Goal: Task Accomplishment & Management: Manage account settings

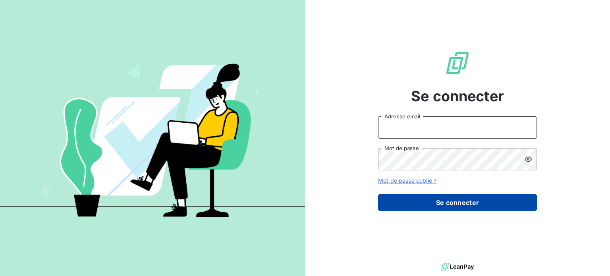
type input "[PERSON_NAME][EMAIL_ADDRESS][DOMAIN_NAME]"
click at [420, 199] on button "Se connecter" at bounding box center [457, 202] width 159 height 17
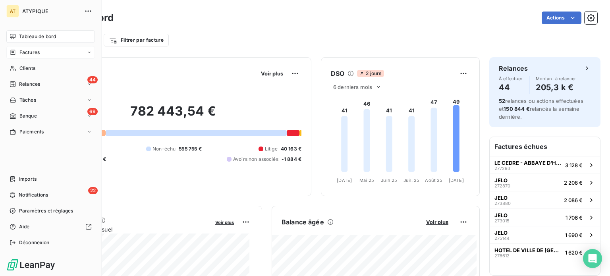
click at [33, 53] on span "Factures" at bounding box center [29, 52] width 20 height 7
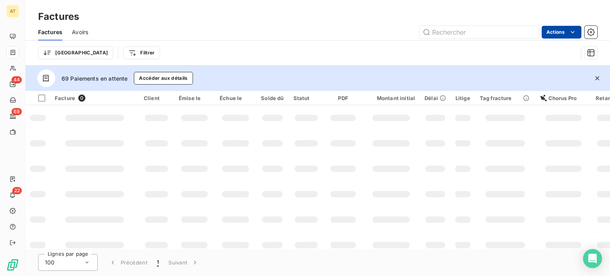
click at [566, 34] on html "AT 44 69 22 Factures Factures Avoirs Actions Trier Filtrer 69 Paiements en atte…" at bounding box center [305, 138] width 610 height 276
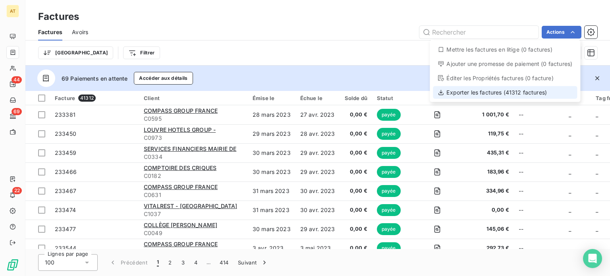
click at [480, 93] on div "Exporter les factures (41312 factures)" at bounding box center [505, 92] width 144 height 13
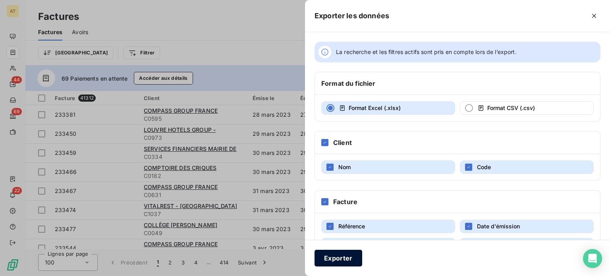
click at [341, 258] on button "Exporter" at bounding box center [339, 258] width 48 height 17
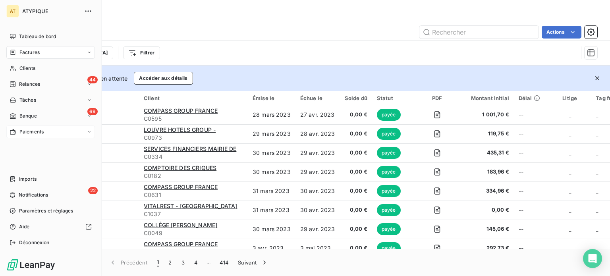
click at [37, 135] on span "Paiements" at bounding box center [31, 131] width 24 height 7
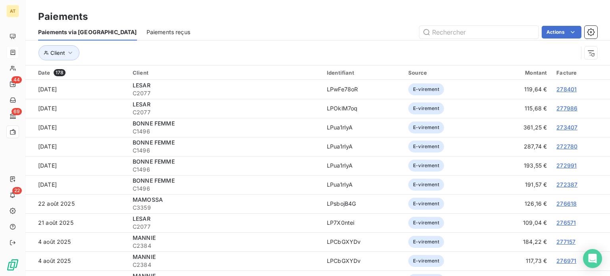
click at [147, 33] on span "Paiements reçus" at bounding box center [169, 32] width 44 height 8
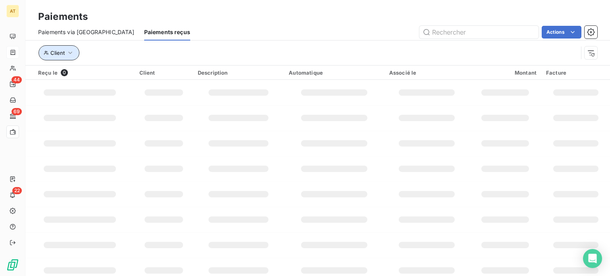
click at [59, 54] on span "Client" at bounding box center [57, 53] width 14 height 6
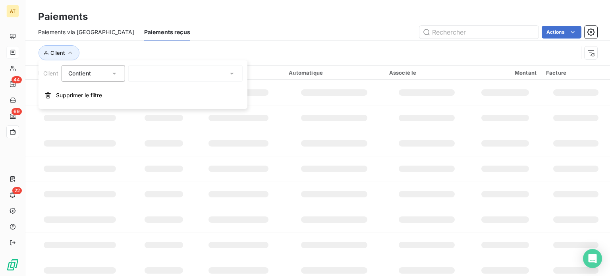
click at [218, 38] on div "Actions" at bounding box center [399, 32] width 398 height 13
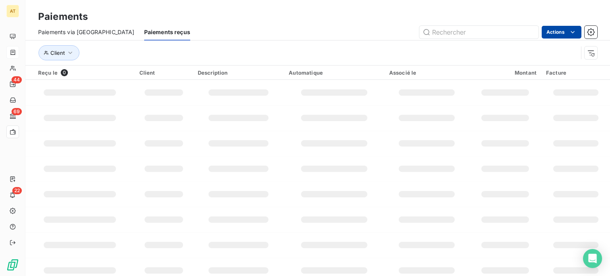
click at [563, 33] on html "AT 44 69 22 Paiements Paiements via le Portail Paiements reçus Actions Client R…" at bounding box center [305, 138] width 610 height 276
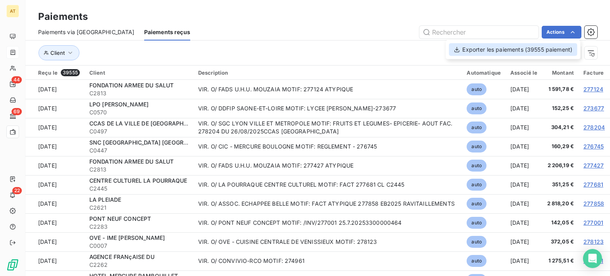
click at [540, 52] on div "Exporter les paiements (39555 paiement)" at bounding box center [513, 49] width 128 height 13
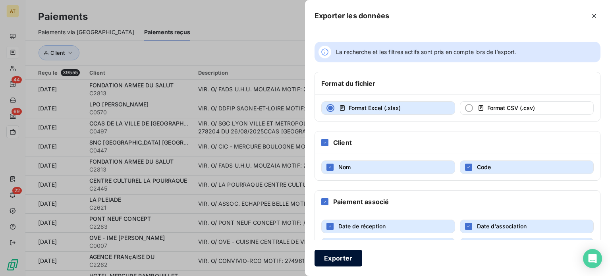
click at [339, 255] on button "Exporter" at bounding box center [339, 258] width 48 height 17
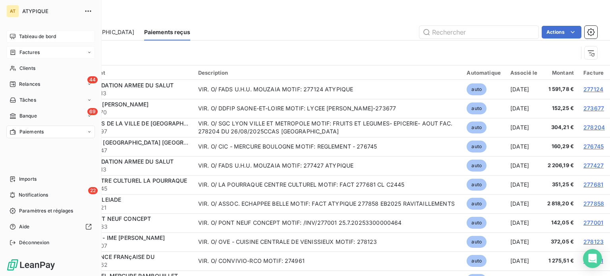
click at [43, 37] on span "Tableau de bord" at bounding box center [37, 36] width 37 height 7
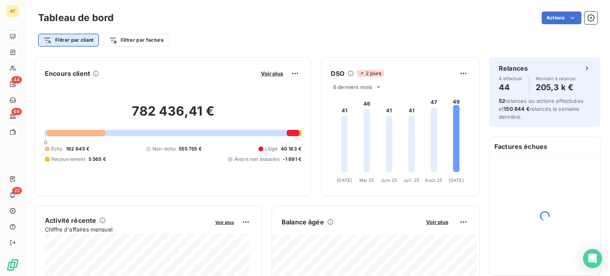
click at [87, 46] on html "AT 44 69 22 Tableau de bord Actions Filtrer par client Filtrer par facture Enco…" at bounding box center [305, 138] width 610 height 276
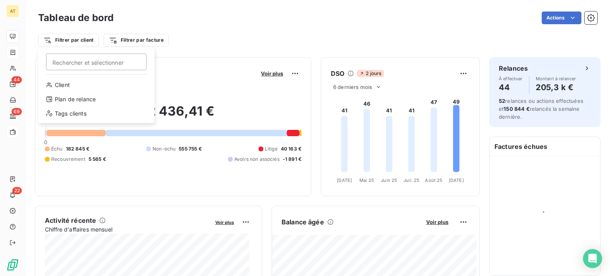
click at [92, 63] on input "Rechercher et sélectionner" at bounding box center [96, 62] width 101 height 17
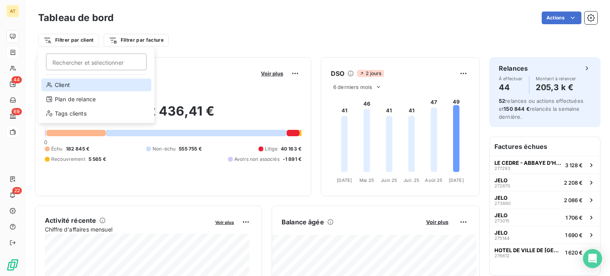
click at [65, 83] on div "Client" at bounding box center [96, 85] width 110 height 13
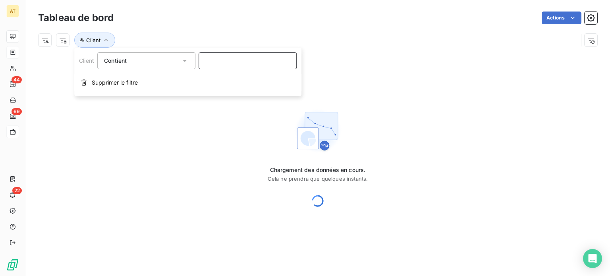
click at [212, 58] on input at bounding box center [248, 60] width 98 height 17
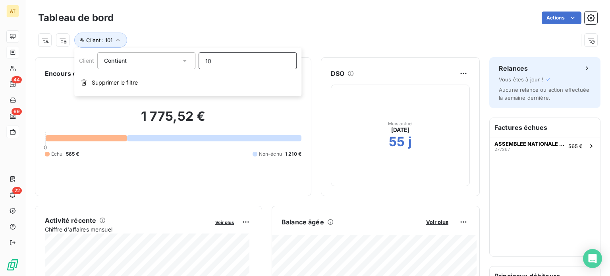
type input "1"
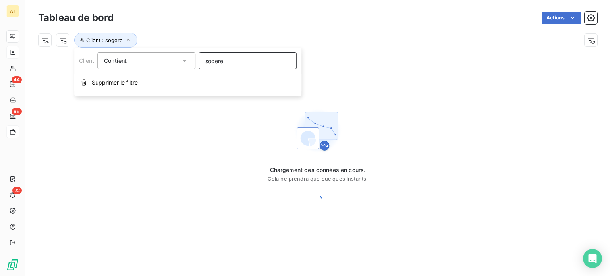
type input "sogeres"
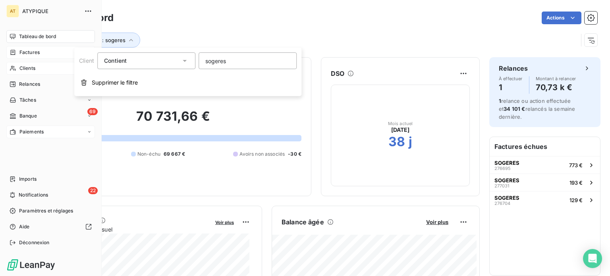
click at [37, 67] on div "Clients" at bounding box center [50, 68] width 89 height 13
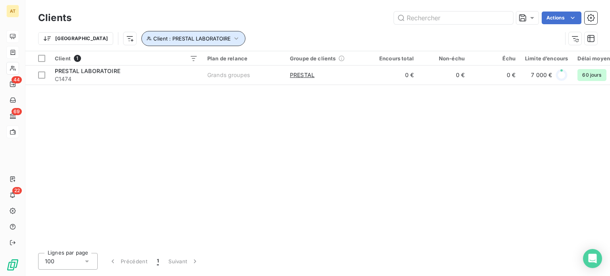
click at [169, 35] on span "Client : PRESTAL LABORATOIRE" at bounding box center [191, 38] width 77 height 6
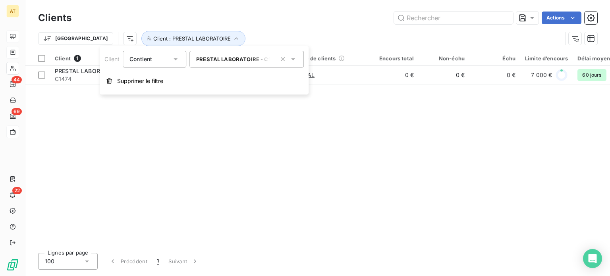
click at [227, 57] on span "PRESTAL LABORATOIRE - C1474" at bounding box center [238, 59] width 85 height 6
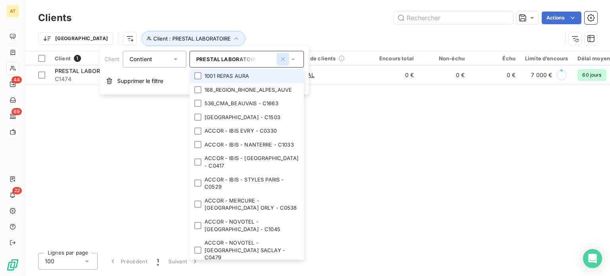
click at [283, 59] on icon "button" at bounding box center [283, 59] width 8 height 8
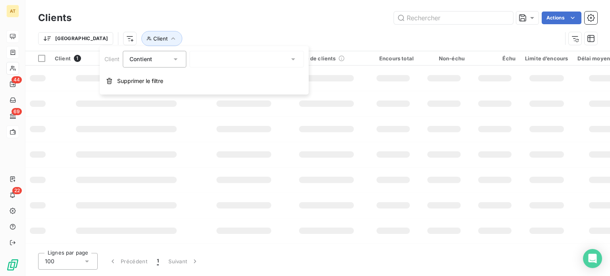
click at [242, 60] on div at bounding box center [247, 59] width 114 height 17
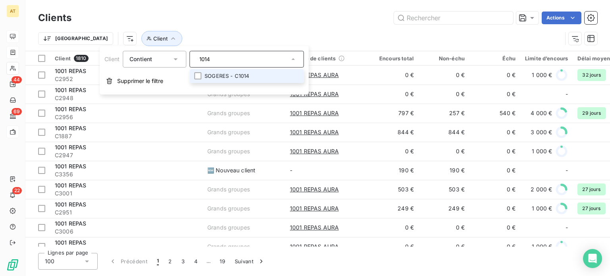
type input "1014"
click at [233, 76] on li "SOGERES - C1014" at bounding box center [247, 76] width 114 height 14
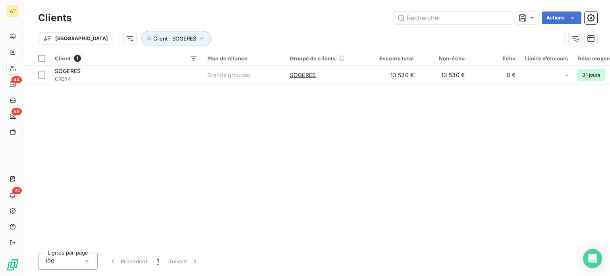
click at [232, 35] on div "Trier Client : SOGERES" at bounding box center [300, 38] width 524 height 15
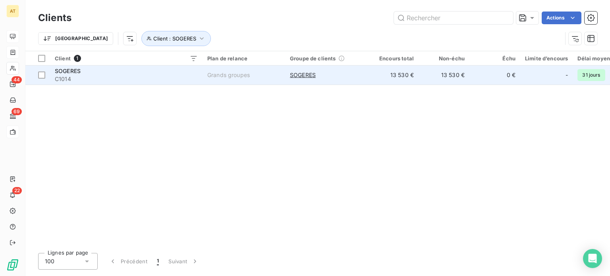
click at [232, 69] on td "Grands groupes" at bounding box center [244, 75] width 83 height 19
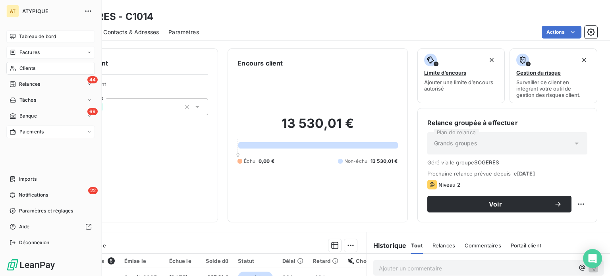
click at [25, 70] on span "Clients" at bounding box center [27, 68] width 16 height 7
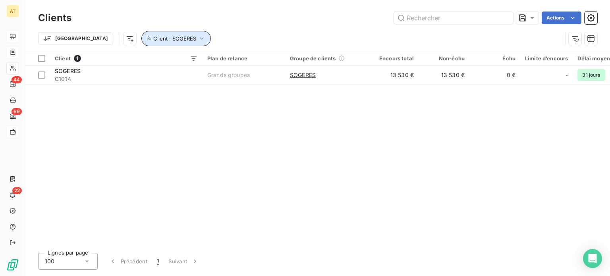
click at [153, 39] on span "Client : SOGERES" at bounding box center [174, 38] width 43 height 6
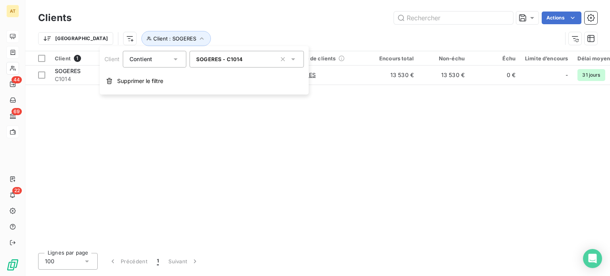
click at [223, 57] on span "SOGERES - C1014" at bounding box center [219, 59] width 46 height 6
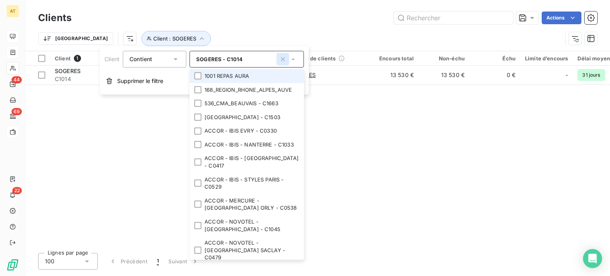
click at [284, 58] on icon "button" at bounding box center [283, 59] width 8 height 8
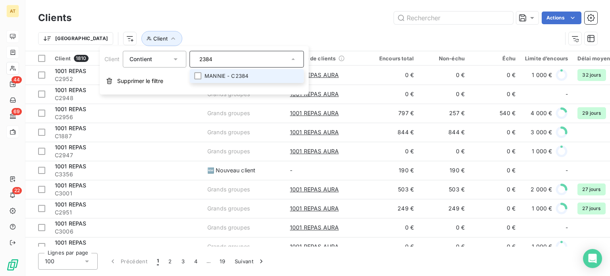
type input "2384"
click at [247, 78] on li "MANNIE - C2384" at bounding box center [247, 76] width 114 height 14
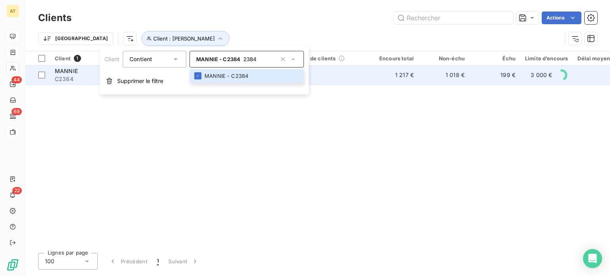
click at [415, 71] on td "1 217 €" at bounding box center [393, 75] width 51 height 19
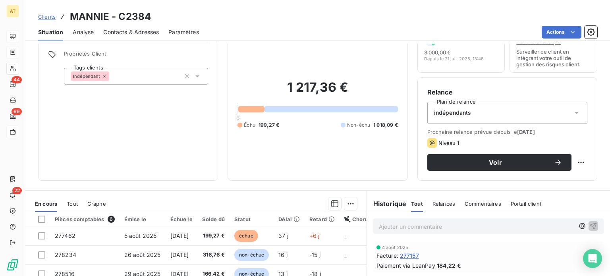
scroll to position [143, 0]
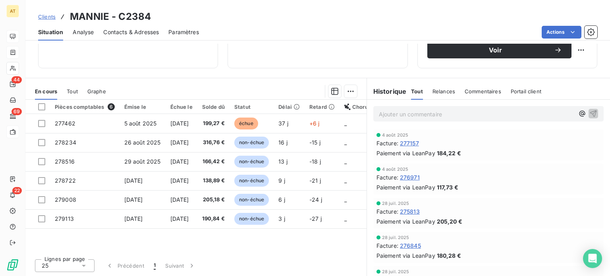
click at [75, 87] on div "Tout" at bounding box center [72, 91] width 11 height 17
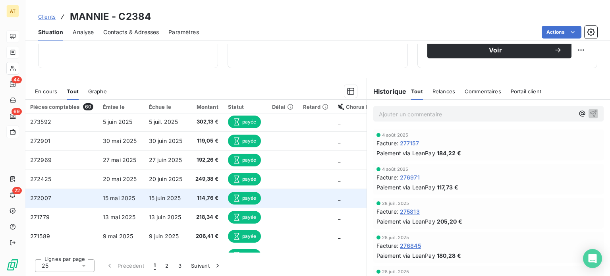
scroll to position [327, 0]
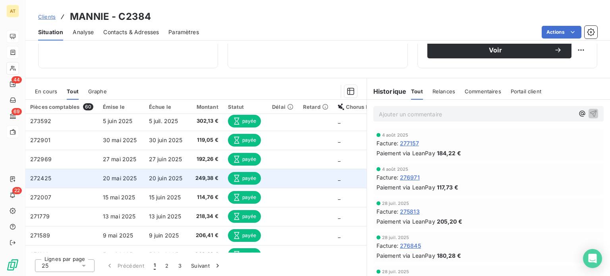
click at [289, 182] on td at bounding box center [282, 178] width 31 height 19
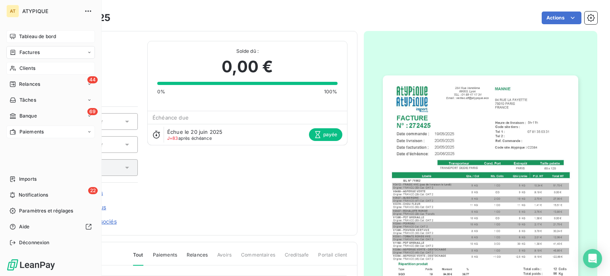
click at [20, 70] on span "Clients" at bounding box center [27, 68] width 16 height 7
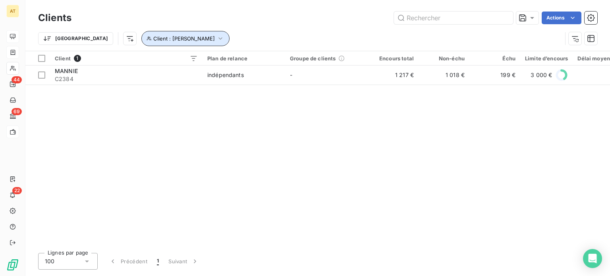
click at [153, 37] on span "Client : [PERSON_NAME]" at bounding box center [184, 38] width 62 height 6
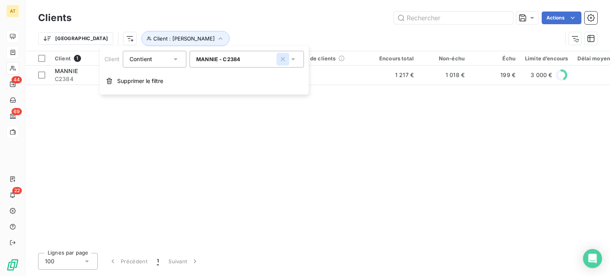
click at [282, 60] on icon "button" at bounding box center [283, 59] width 8 height 8
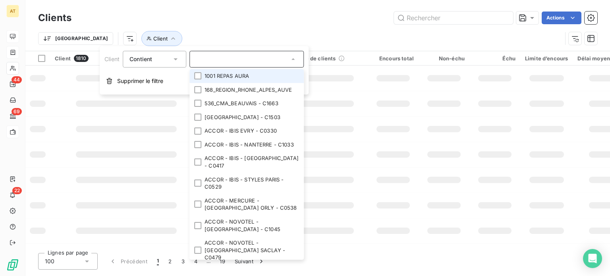
click at [242, 60] on input "text" at bounding box center [242, 59] width 93 height 7
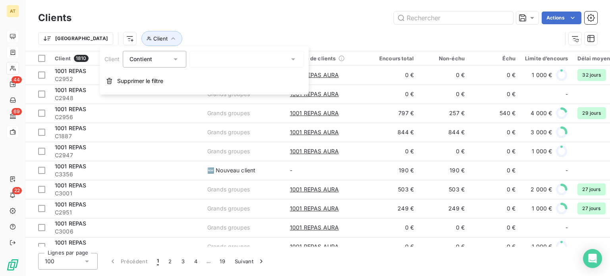
click at [242, 60] on div at bounding box center [247, 59] width 114 height 17
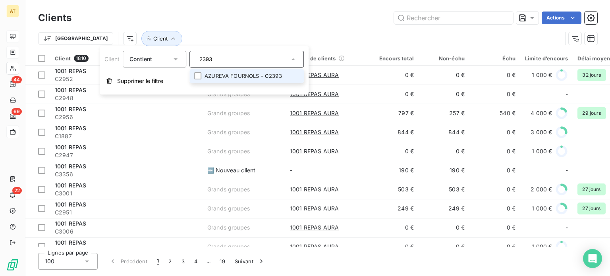
type input "2393"
click at [262, 74] on li "AZUREVA FOURNOLS - C2393" at bounding box center [247, 76] width 114 height 14
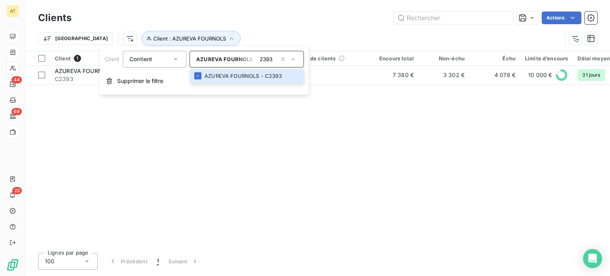
click at [277, 22] on div "Actions" at bounding box center [339, 18] width 517 height 13
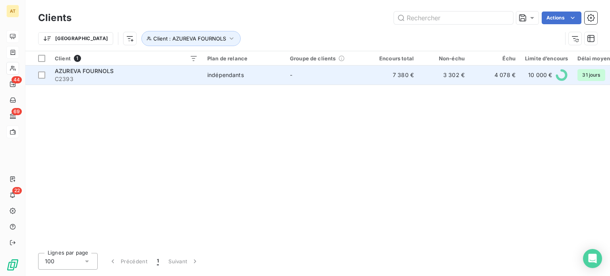
click at [530, 74] on span "10 000 €" at bounding box center [540, 75] width 24 height 8
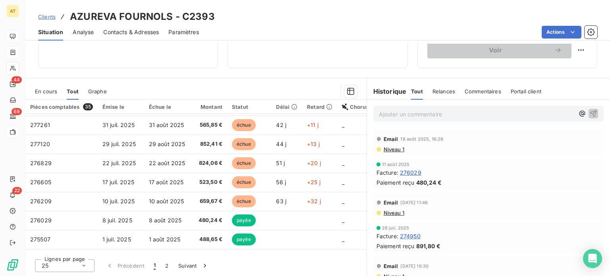
scroll to position [119, 0]
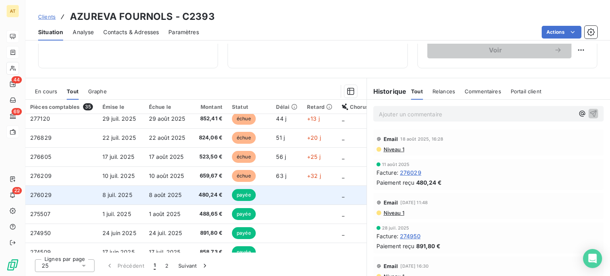
click at [290, 192] on td at bounding box center [286, 195] width 31 height 19
